Goal: Obtain resource: Download file/media

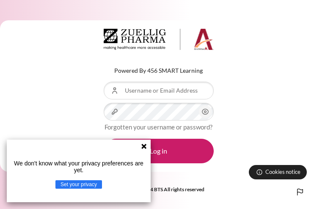
type input "[EMAIL_ADDRESS][DOMAIN_NAME]"
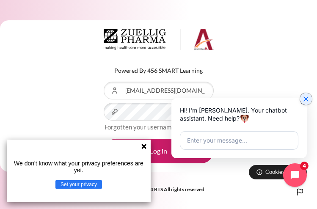
click at [308, 99] on icon "Close chat widget" at bounding box center [306, 99] width 8 height 8
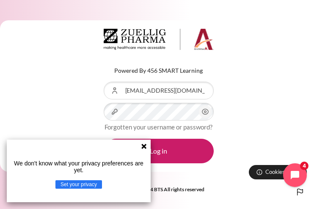
click at [144, 144] on icon at bounding box center [143, 146] width 7 height 7
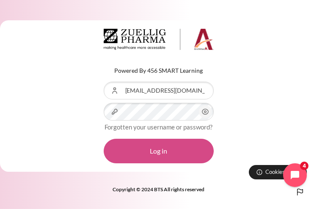
click at [160, 151] on button "Log in" at bounding box center [159, 151] width 110 height 25
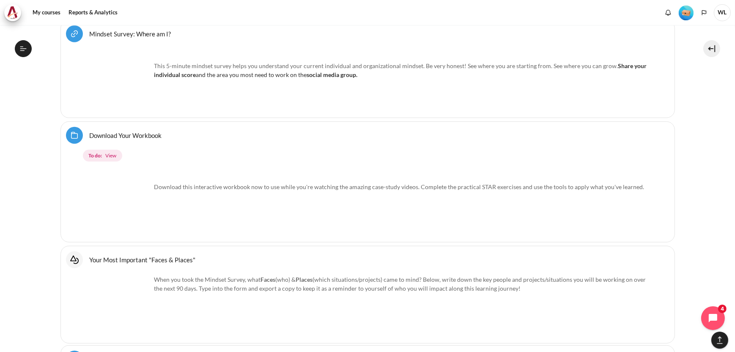
scroll to position [550, 0]
click at [139, 136] on link "Download Your Workbook Folder" at bounding box center [126, 135] width 72 height 8
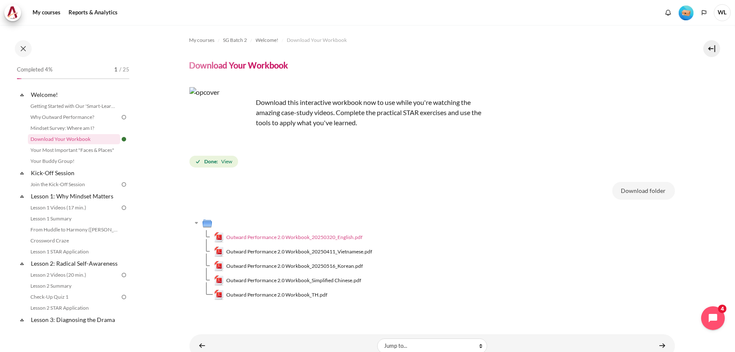
click at [329, 236] on span "Outward Performance 2.0 Workbook_20250320_English.pdf" at bounding box center [294, 238] width 136 height 8
click at [256, 40] on span "Welcome!" at bounding box center [267, 40] width 23 height 8
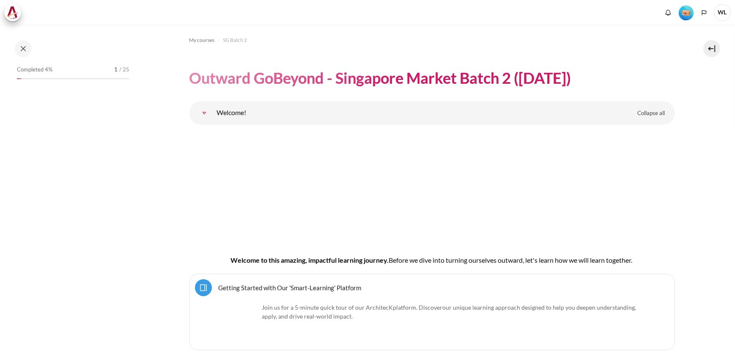
scroll to position [51, 0]
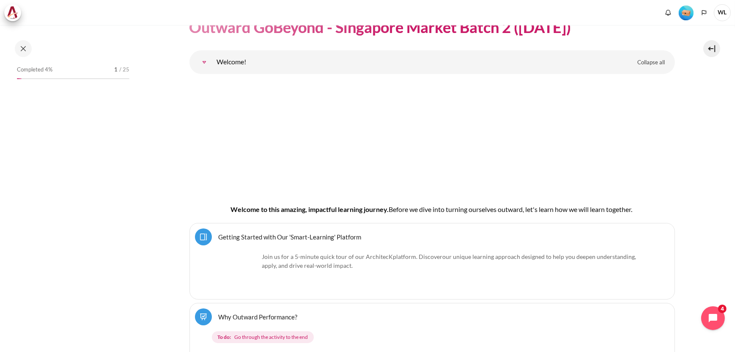
click at [341, 233] on link "Getting Started with Our 'Smart-Learning' Platform Page" at bounding box center [290, 237] width 143 height 8
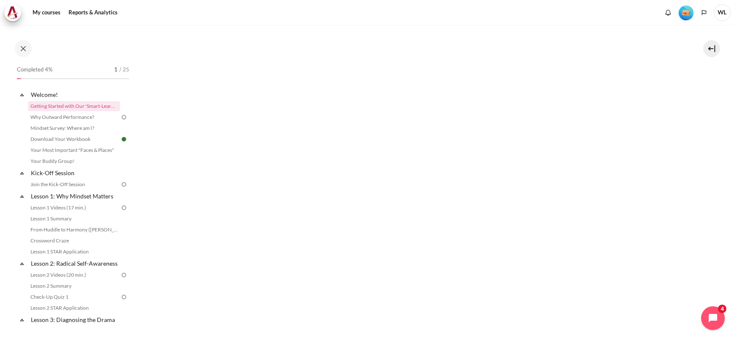
scroll to position [212, 0]
